Goal: Task Accomplishment & Management: Manage account settings

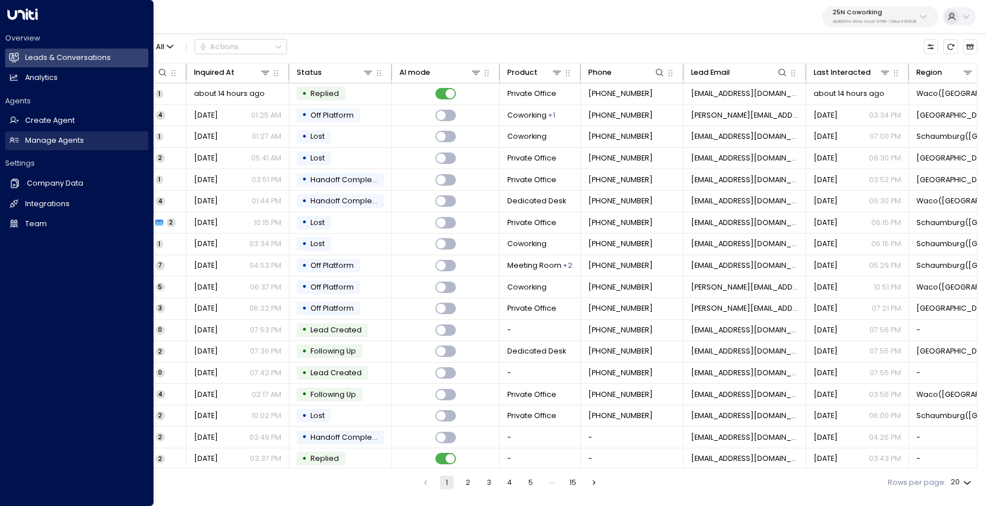
click at [34, 147] on link "Manage Agents Manage Agents" at bounding box center [76, 140] width 143 height 19
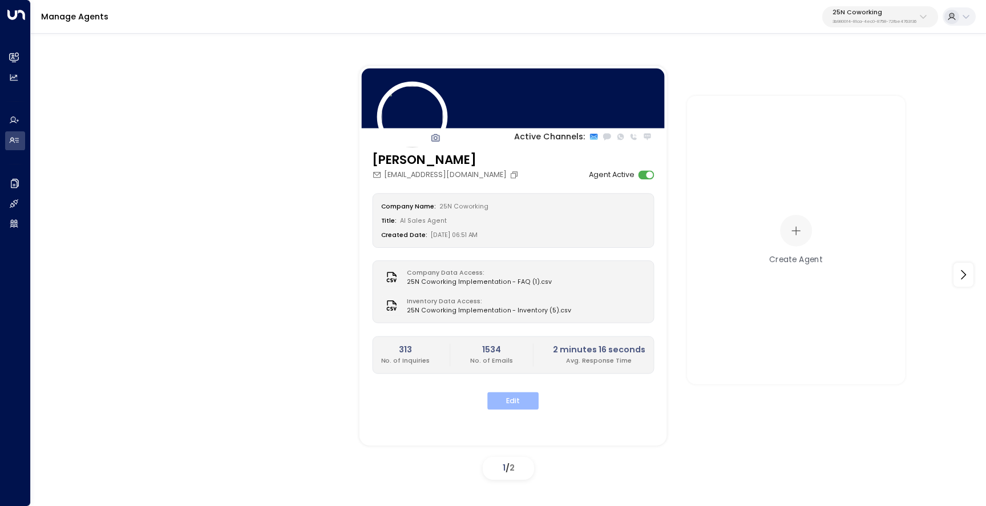
click at [519, 393] on button "Edit" at bounding box center [512, 400] width 51 height 18
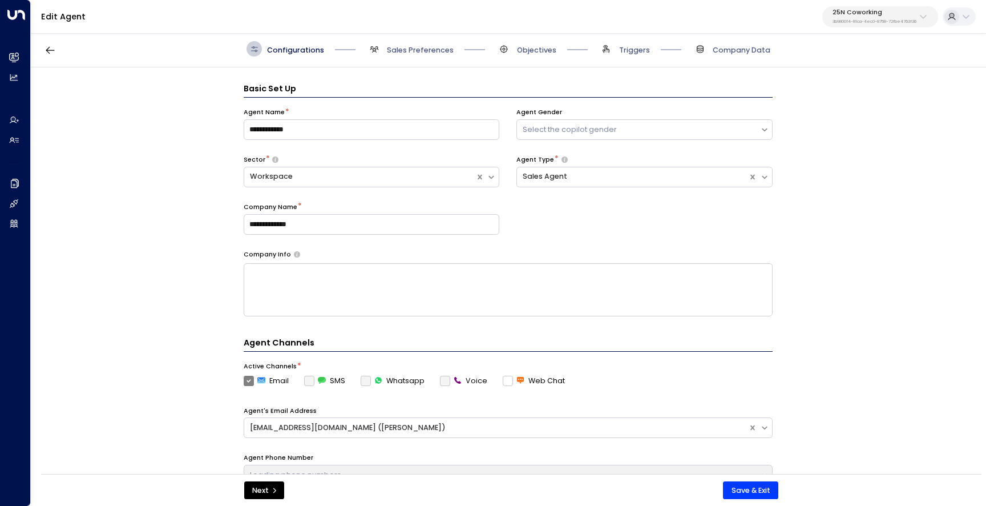
scroll to position [15, 0]
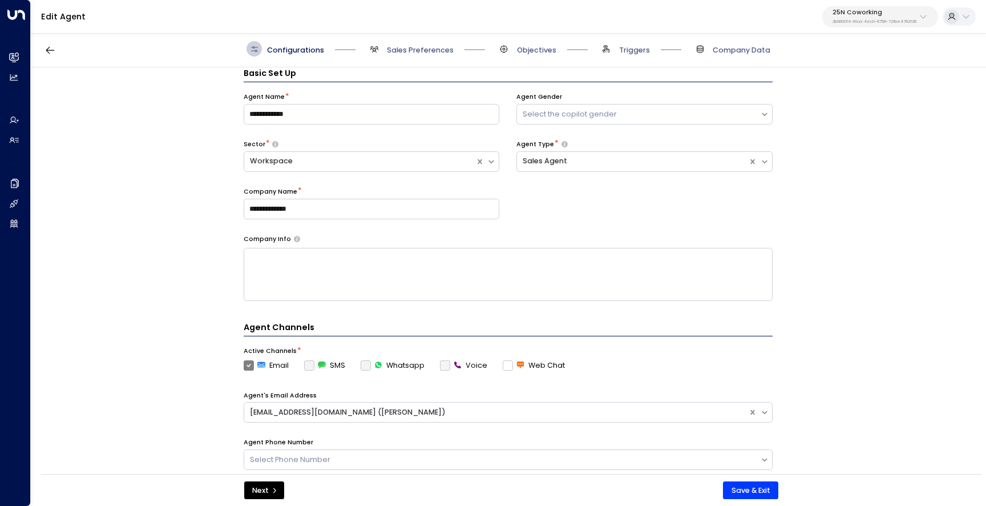
click at [869, 24] on p "3b9800f4-81ca-4ec0-8758-72fbe4763f36" at bounding box center [875, 21] width 84 height 5
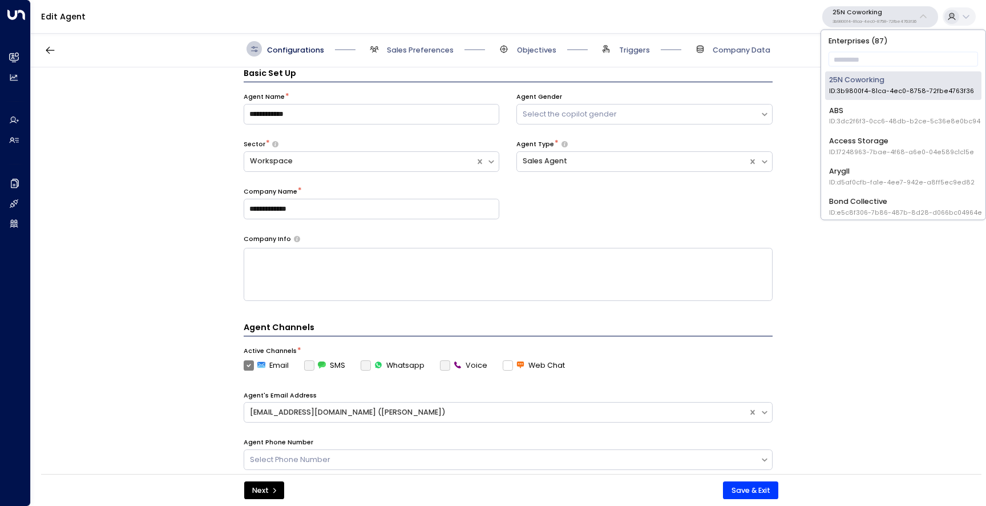
click at [867, 144] on div "Access Storage ID: 17248963-7bae-4f68-a6e0-04e589c1c15e" at bounding box center [901, 145] width 145 height 21
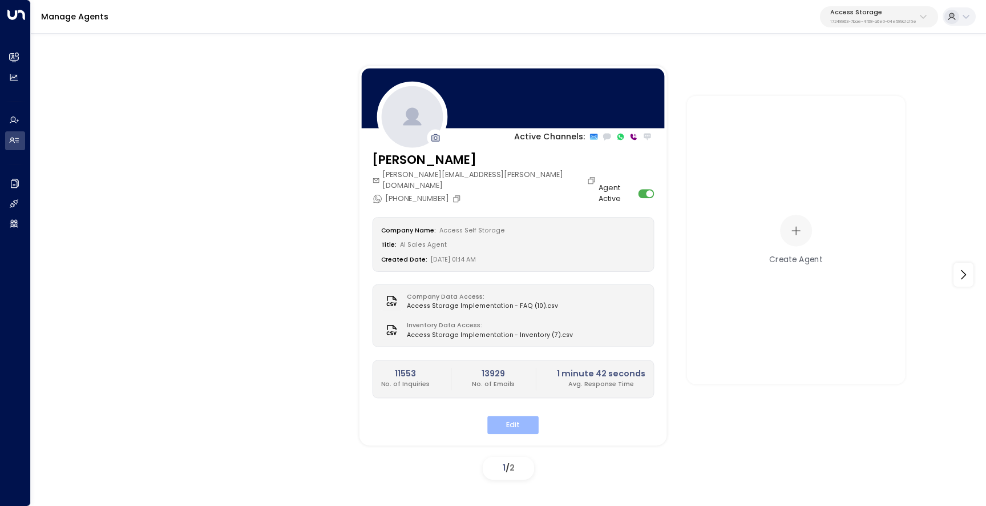
click at [498, 415] on button "Edit" at bounding box center [512, 424] width 51 height 18
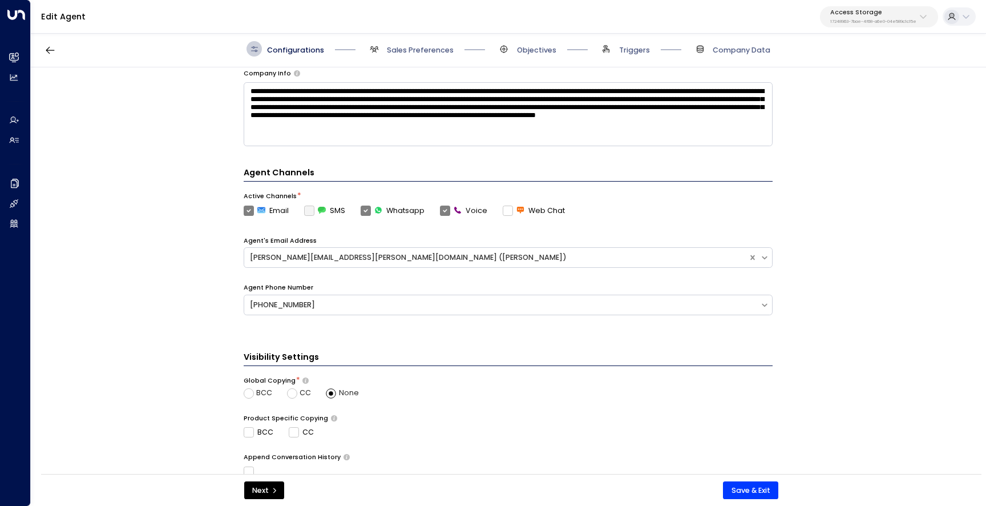
scroll to position [182, 0]
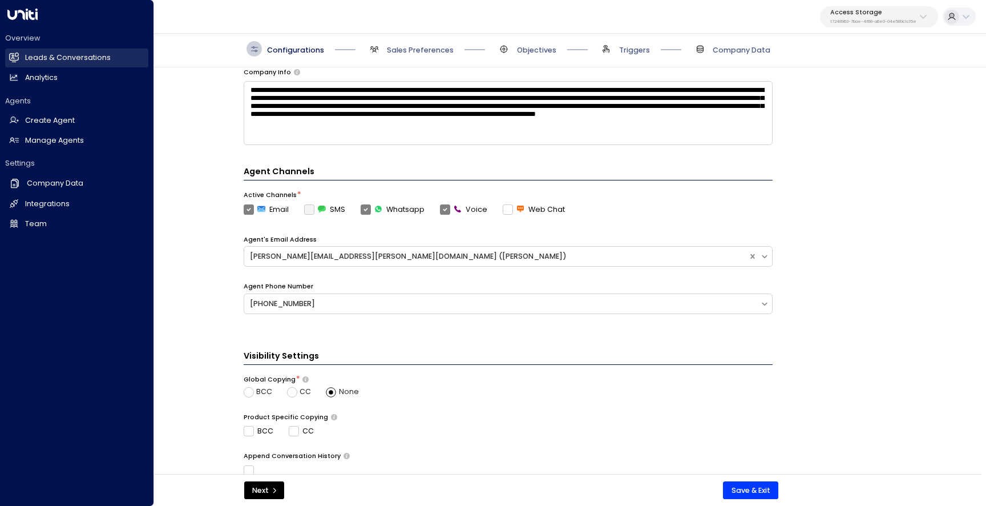
click at [51, 53] on h2 "Leads & Conversations" at bounding box center [68, 58] width 86 height 11
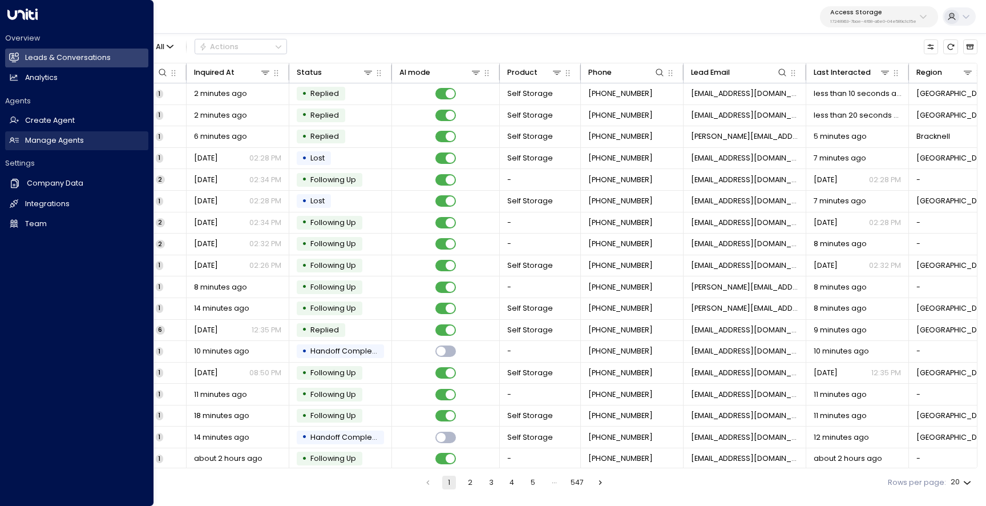
click at [55, 142] on h2 "Manage Agents" at bounding box center [54, 140] width 59 height 11
